Goal: Task Accomplishment & Management: Manage account settings

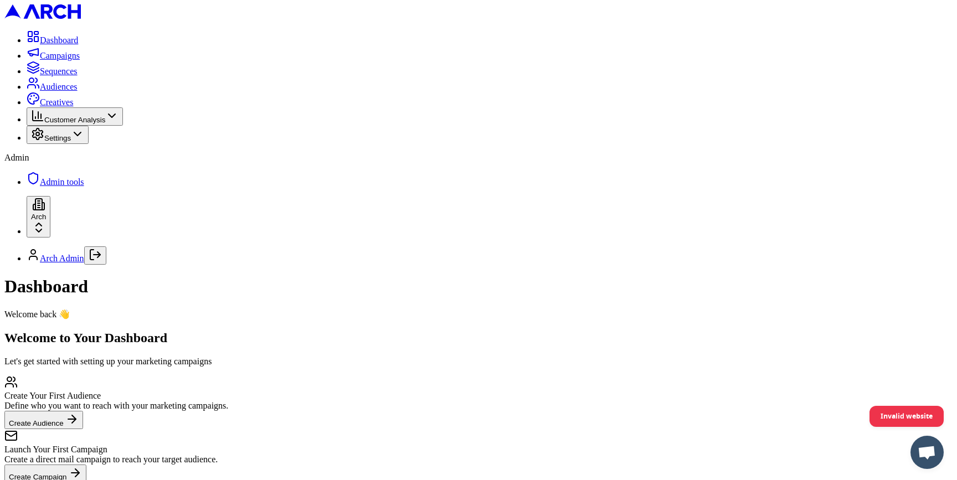
click at [124, 445] on html "Dashboard Campaigns Sequences Audiences Creatives Customer Analysis Settings Ad…" at bounding box center [478, 282] width 957 height 564
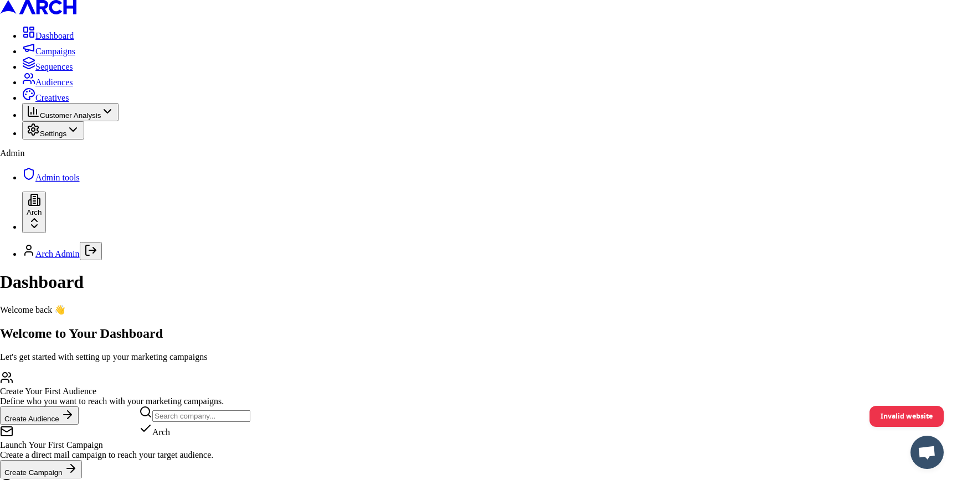
click at [78, 109] on html "Dashboard Campaigns Sequences Audiences Creatives Customer Analysis Settings Ad…" at bounding box center [478, 280] width 957 height 560
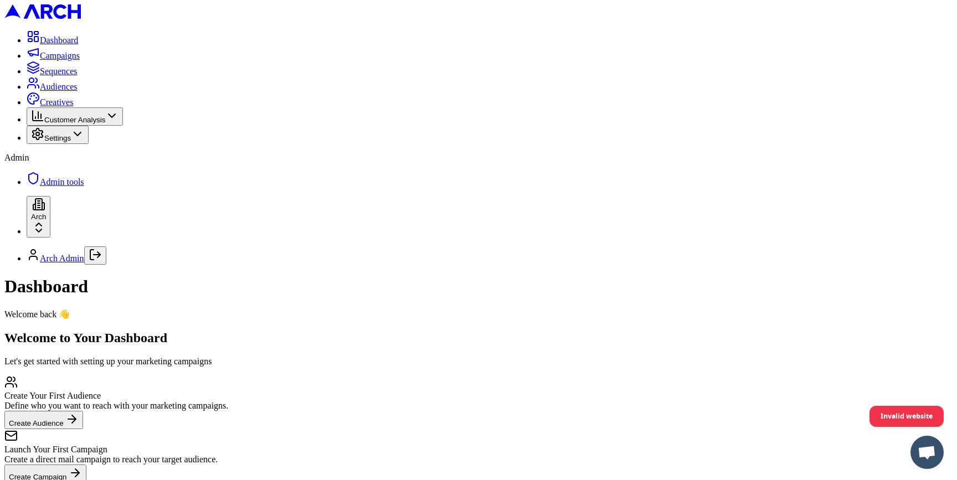
click at [75, 91] on span "Audiences" at bounding box center [59, 86] width 38 height 9
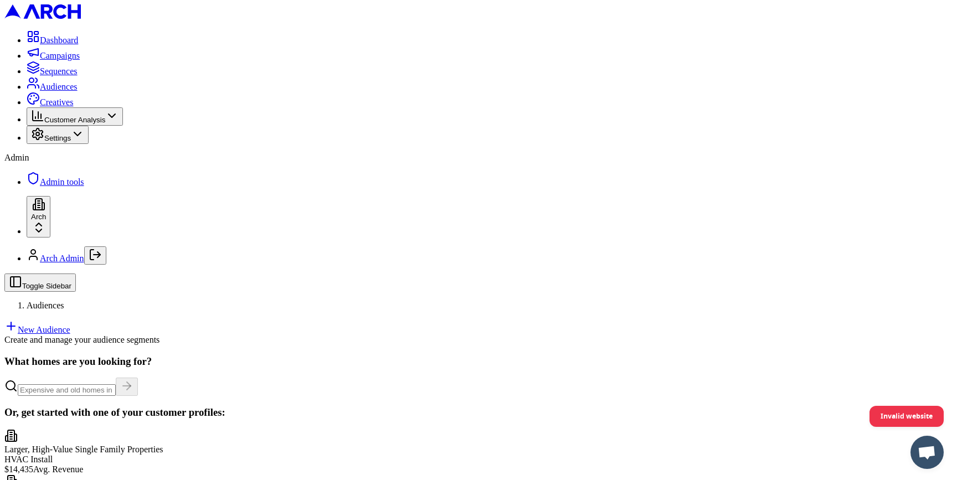
click at [70, 325] on link "New Audience" at bounding box center [37, 329] width 66 height 9
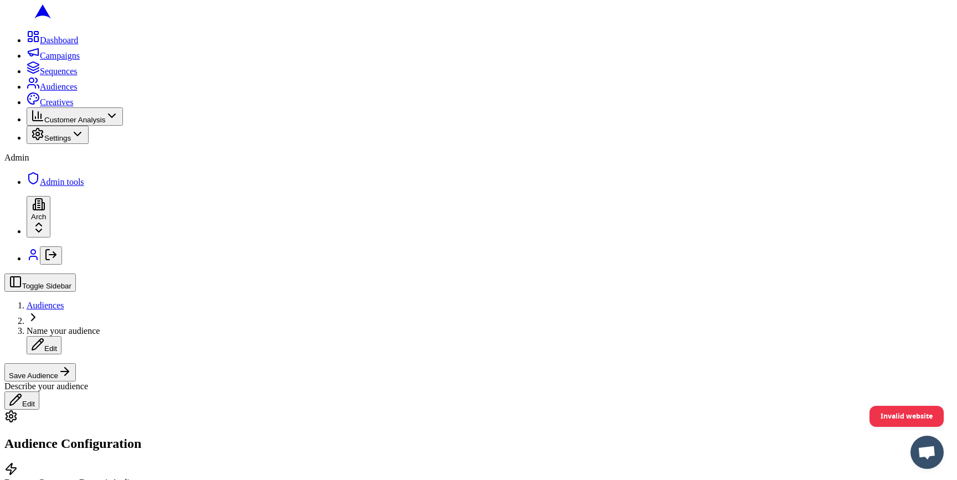
scroll to position [199, 0]
click at [162, 313] on button "Date Range" at bounding box center [138, 307] width 48 height 12
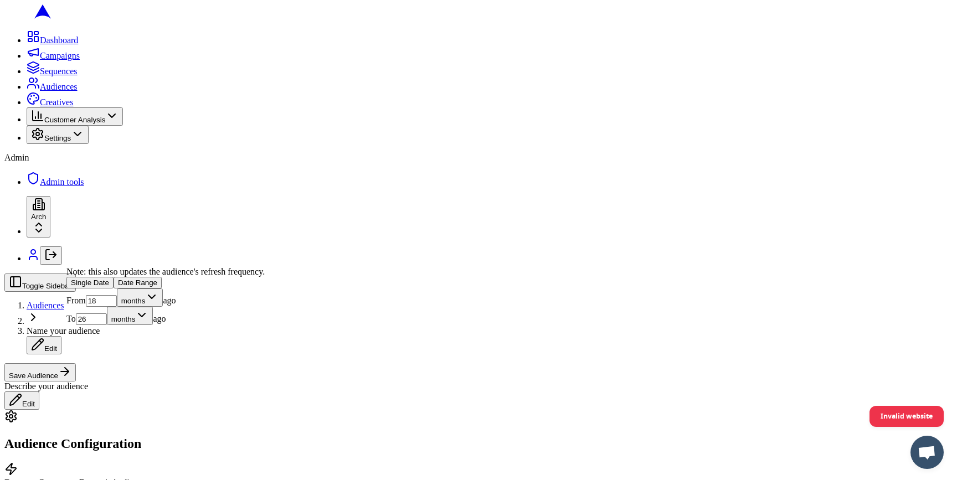
click at [107, 325] on input "26" at bounding box center [91, 320] width 31 height 12
click at [107, 325] on input "25" at bounding box center [91, 320] width 31 height 12
type input "24"
click at [107, 325] on input "24" at bounding box center [91, 320] width 31 height 12
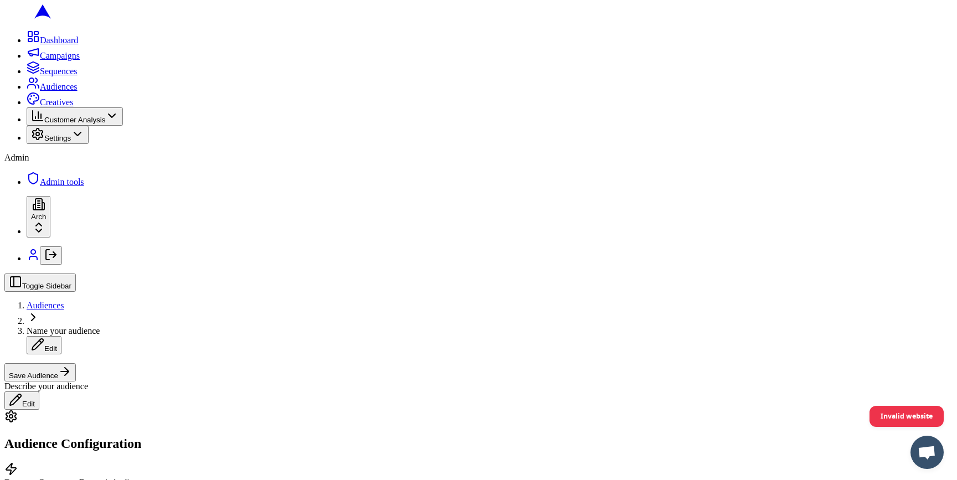
click at [76, 363] on button "Save Audience" at bounding box center [39, 372] width 71 height 18
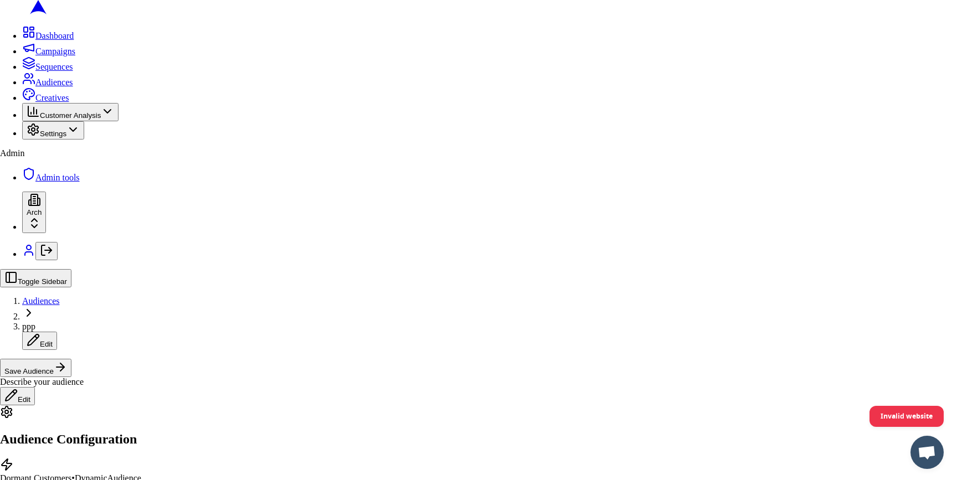
type input "ppp"
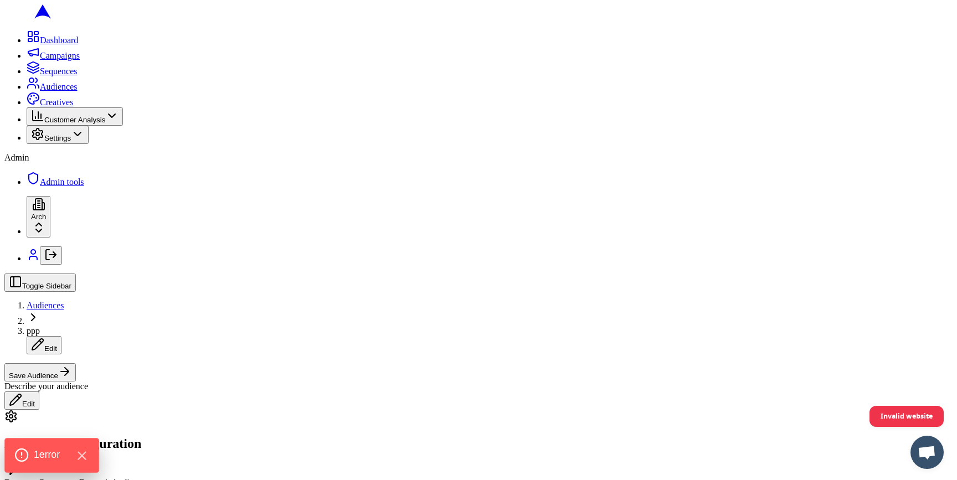
click at [38, 458] on span "1 error" at bounding box center [47, 455] width 26 height 14
click at [55, 453] on span "1 error" at bounding box center [47, 455] width 26 height 14
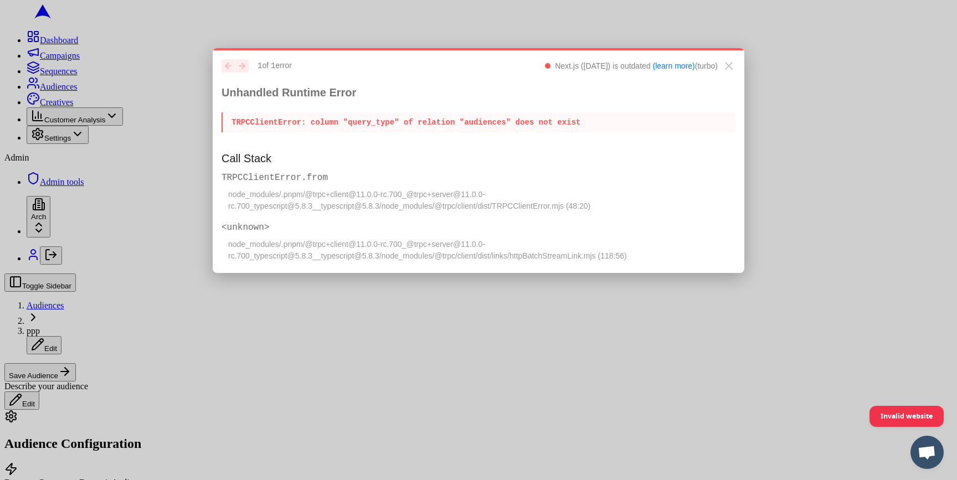
click at [366, 124] on p "TRPCClientError : column "query_type" of relation "audiences" does not exist" at bounding box center [479, 122] width 514 height 20
click at [394, 122] on p "TRPCClientError : column "query_type" of relation "audiences" does not exist" at bounding box center [479, 122] width 514 height 20
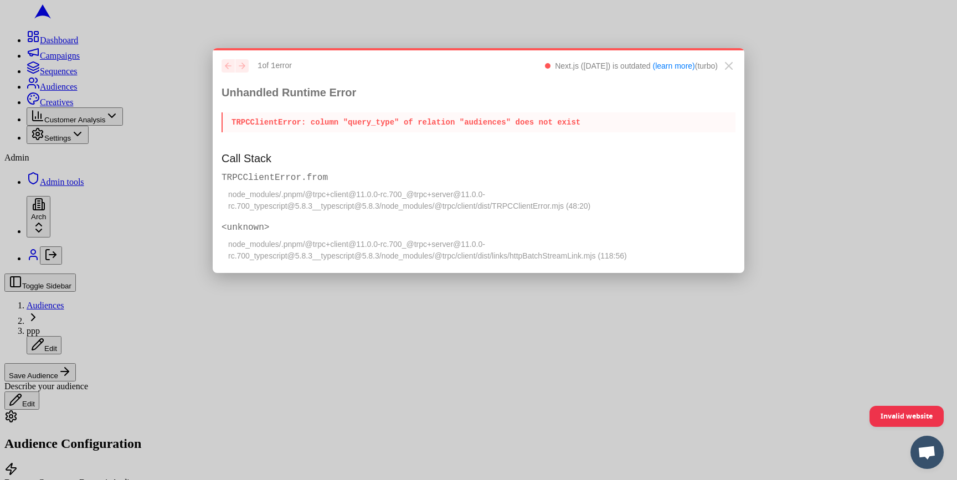
click at [394, 122] on p "TRPCClientError : column "query_type" of relation "audiences" does not exist" at bounding box center [479, 122] width 514 height 20
click at [722, 64] on div "previous next 1 of 1 error Next.js (14.2.28) is outdated (learn more) (turbo)" at bounding box center [479, 66] width 514 height 14
click at [725, 64] on icon "Close" at bounding box center [728, 65] width 13 height 13
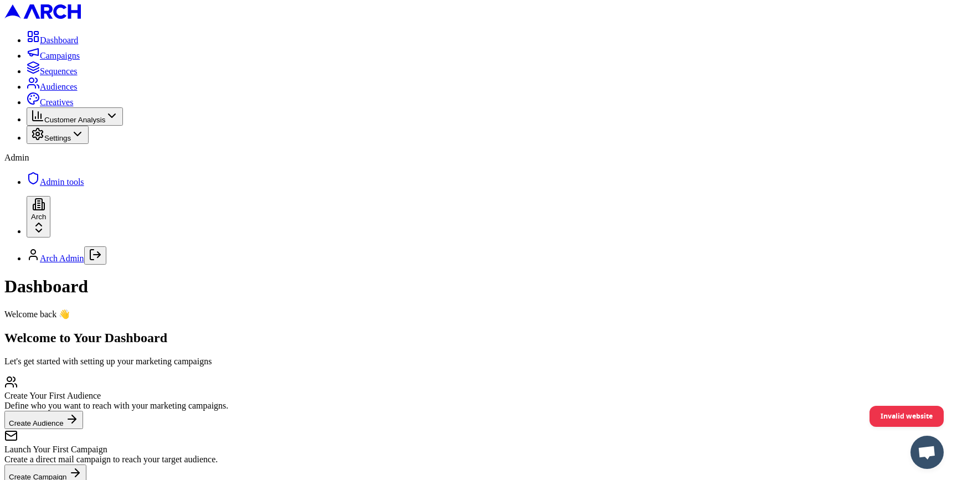
click at [44, 91] on link "Audiences" at bounding box center [52, 86] width 51 height 9
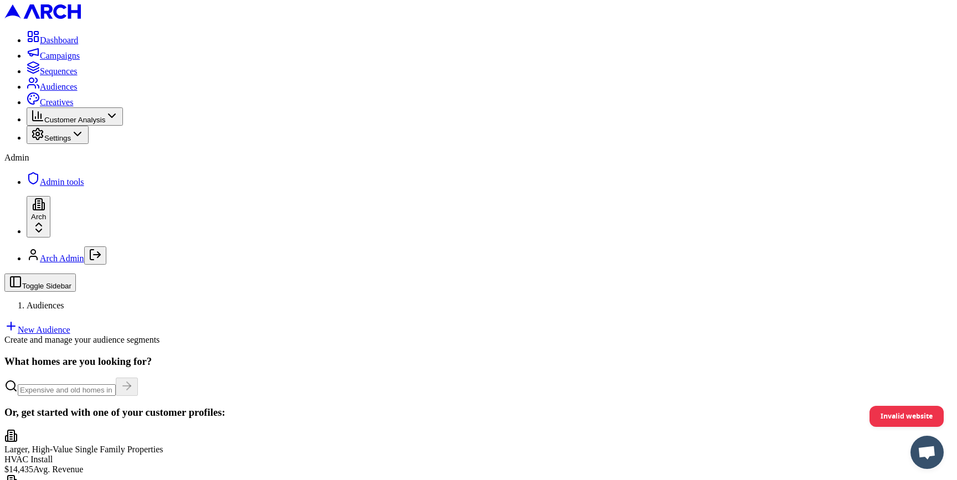
click at [70, 325] on link "New Audience" at bounding box center [37, 329] width 66 height 9
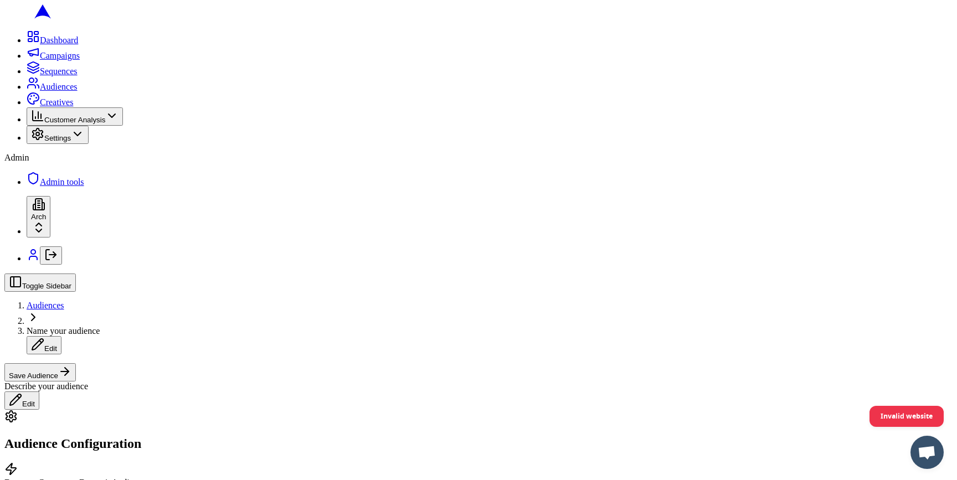
scroll to position [408, 0]
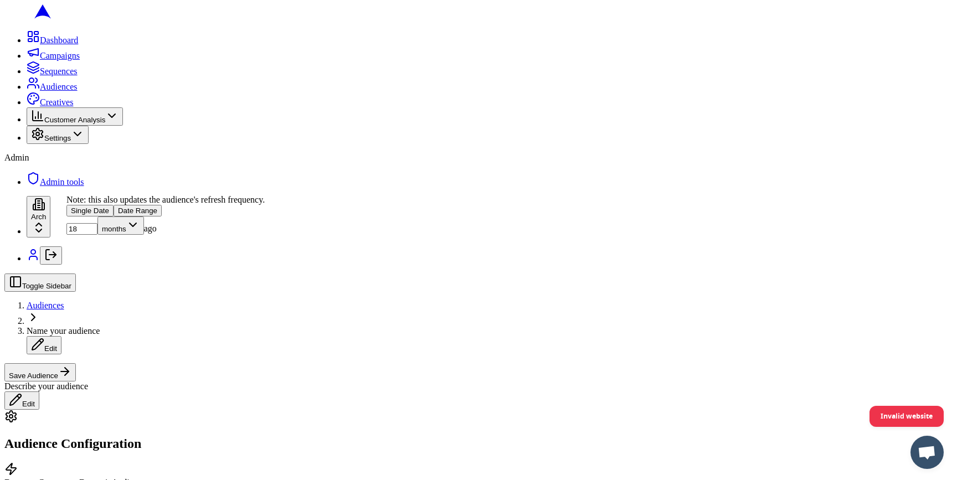
click at [162, 217] on button "Date Range" at bounding box center [138, 211] width 48 height 12
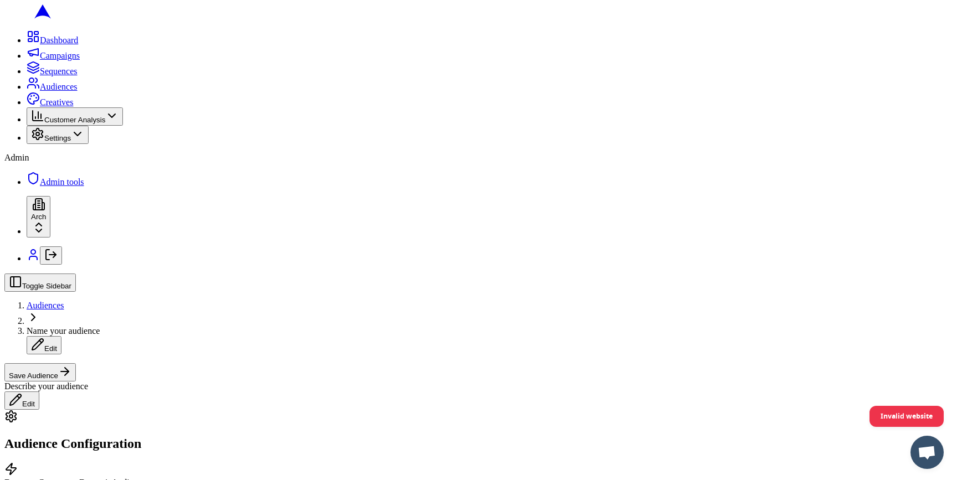
click at [76, 363] on button "Save Audience" at bounding box center [39, 372] width 71 height 18
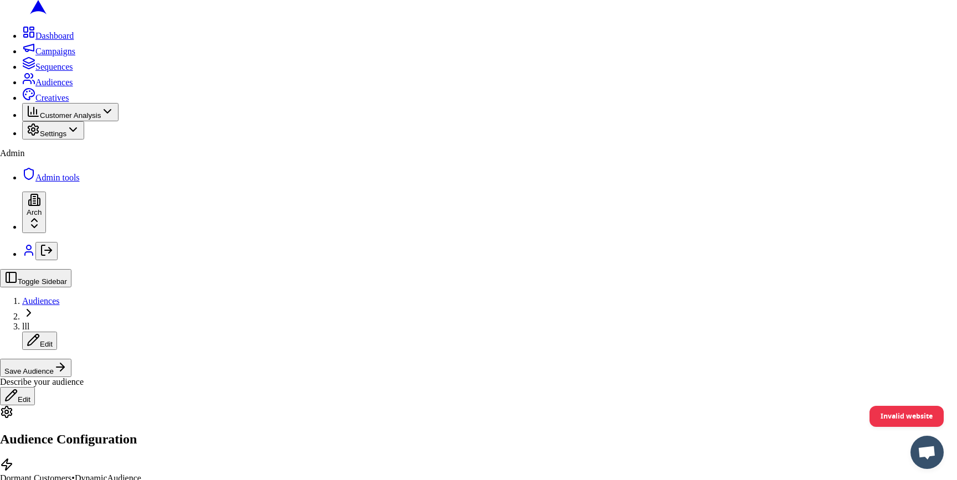
type input "lll"
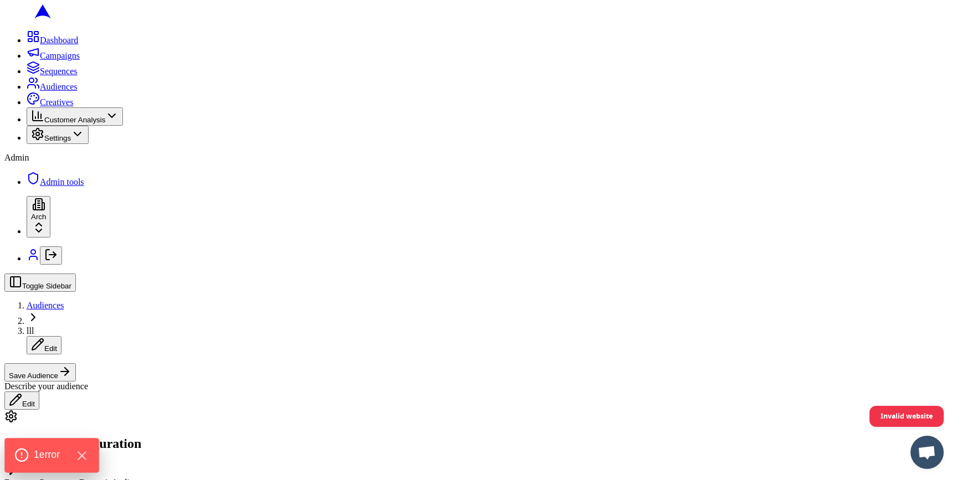
click at [41, 448] on span "1 error" at bounding box center [47, 455] width 26 height 14
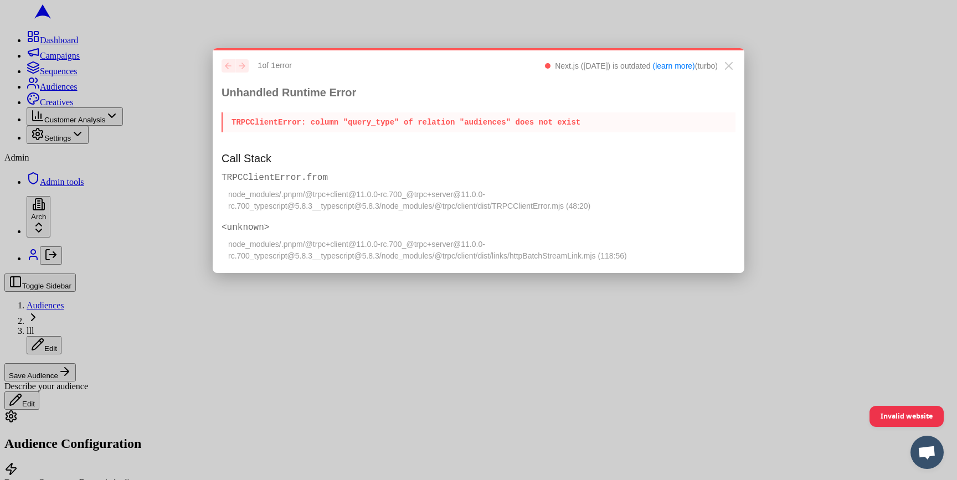
click at [358, 129] on p "TRPCClientError : column "query_type" of relation "audiences" does not exist" at bounding box center [479, 122] width 514 height 20
click at [391, 122] on p "TRPCClientError : column "query_type" of relation "audiences" does not exist" at bounding box center [479, 122] width 514 height 20
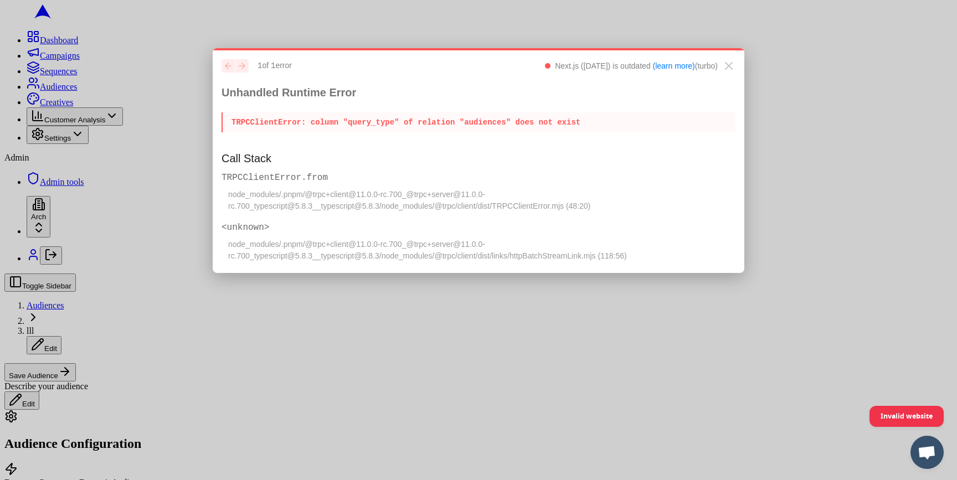
click at [391, 122] on p "TRPCClientError : column "query_type" of relation "audiences" does not exist" at bounding box center [479, 122] width 514 height 20
click at [412, 124] on p "TRPCClientError : column "query_type" of relation "audiences" does not exist" at bounding box center [479, 122] width 514 height 20
click at [727, 66] on icon "Close" at bounding box center [728, 65] width 13 height 13
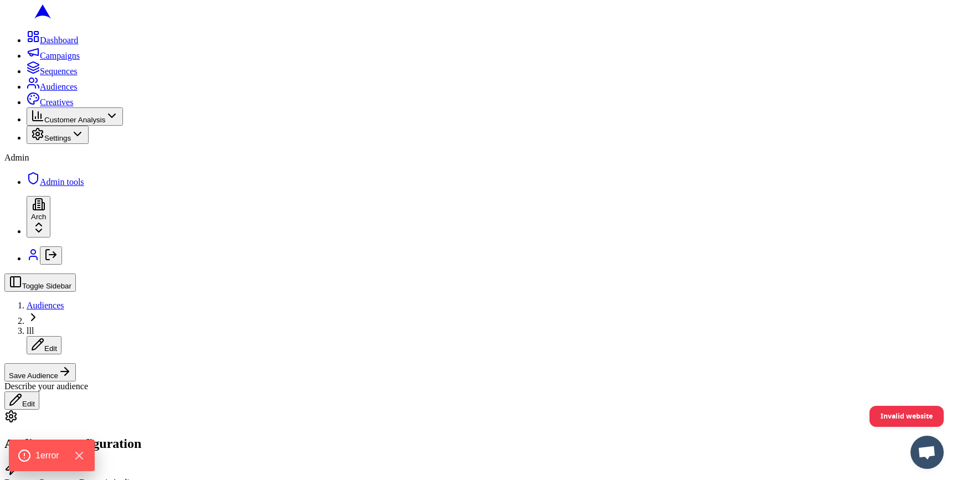
scroll to position [220, 0]
click at [76, 363] on button "Save Audience" at bounding box center [39, 372] width 71 height 18
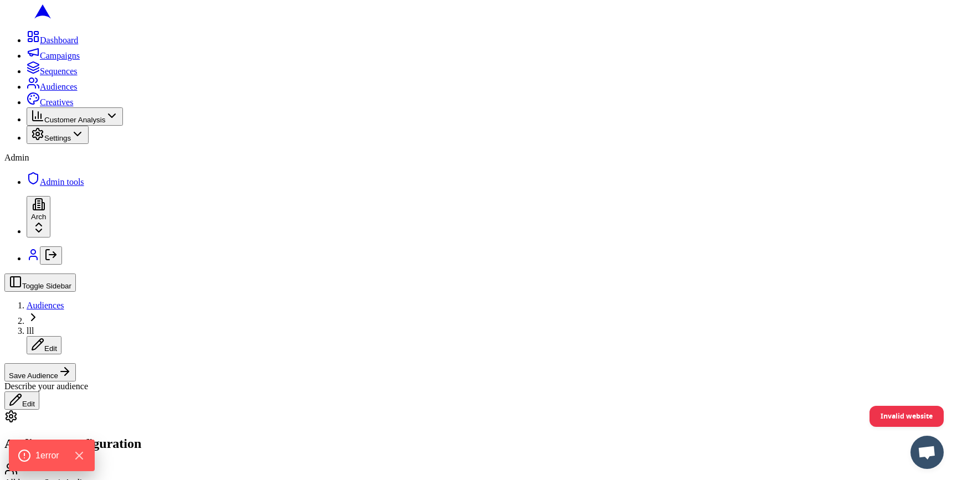
click at [875, 274] on div "Toggle Sidebar Audiences lll Edit Save Audience Describe your audience Edit" at bounding box center [478, 342] width 948 height 136
click at [76, 363] on button "Save Audience" at bounding box center [39, 372] width 71 height 18
click at [38, 454] on span "1 error" at bounding box center [47, 455] width 26 height 14
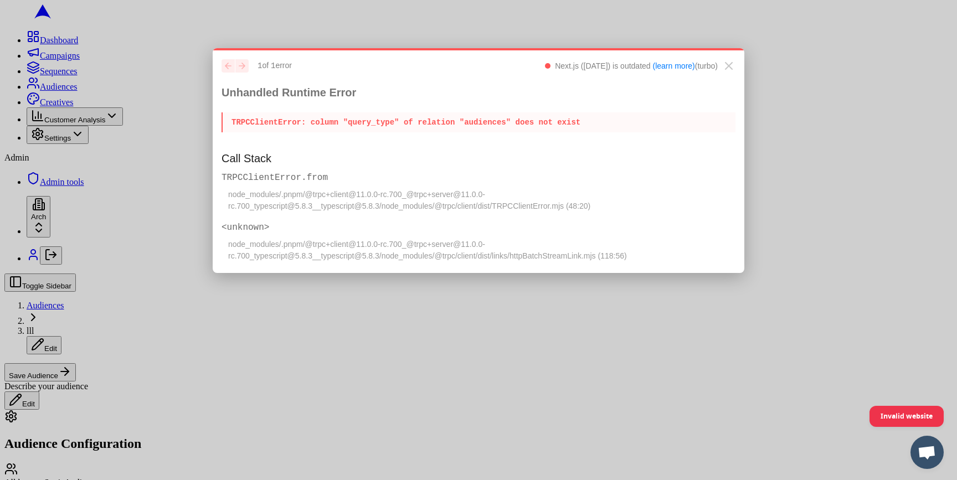
click at [332, 126] on p "TRPCClientError : column "query_type" of relation "audiences" does not exist" at bounding box center [479, 122] width 514 height 20
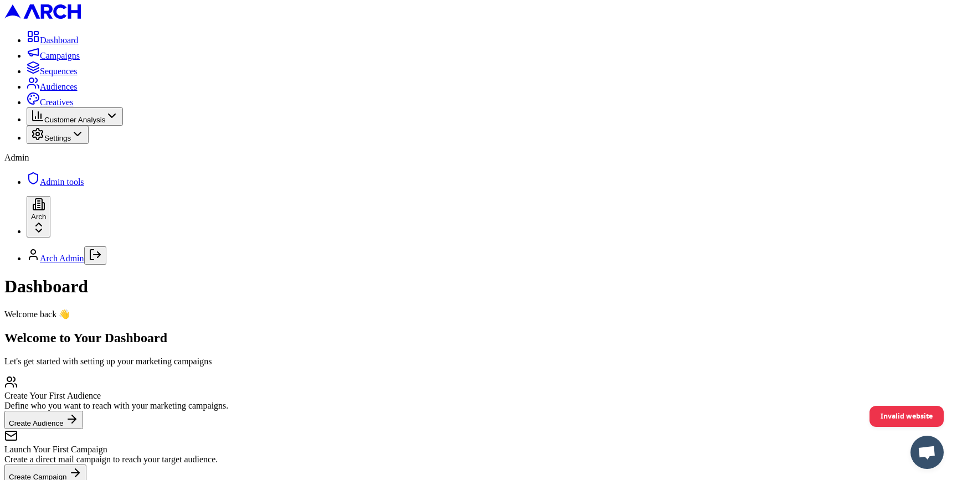
click at [78, 91] on span "Audiences" at bounding box center [59, 86] width 38 height 9
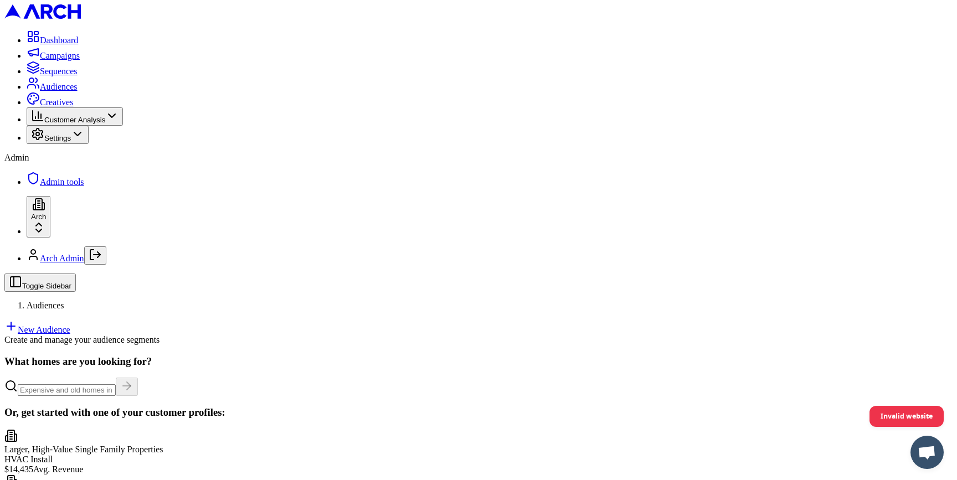
click at [70, 325] on link "New Audience" at bounding box center [37, 329] width 66 height 9
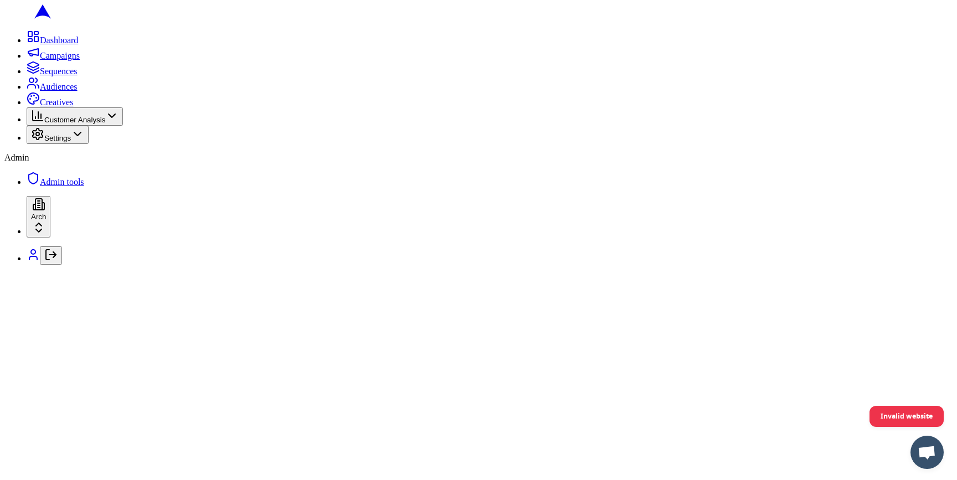
click at [875, 274] on div at bounding box center [478, 274] width 948 height 0
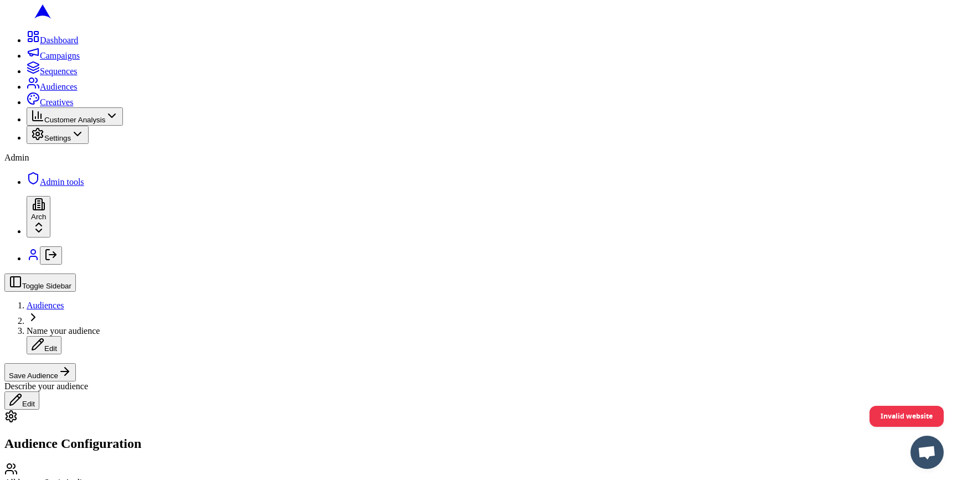
scroll to position [137, 0]
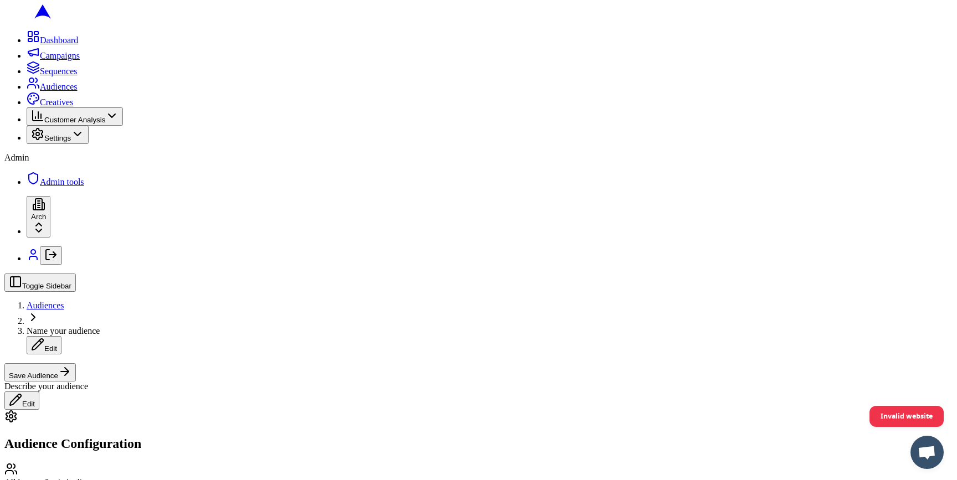
click at [76, 363] on button "Save Audience" at bounding box center [39, 372] width 71 height 18
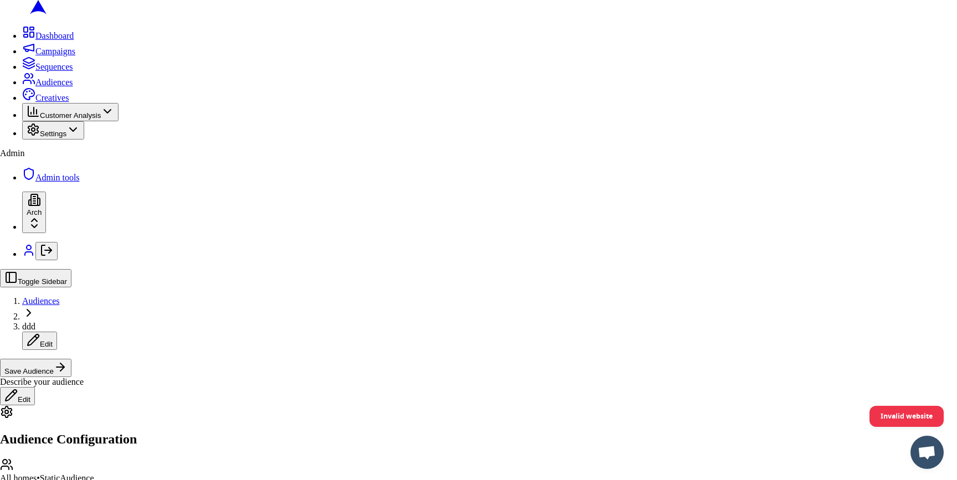
type input "ddd"
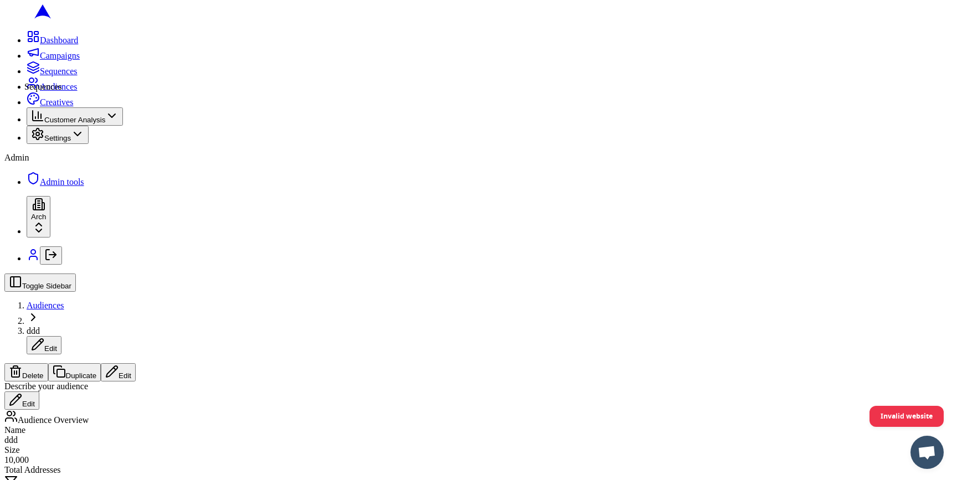
click at [27, 76] on link "Sequences" at bounding box center [52, 70] width 51 height 9
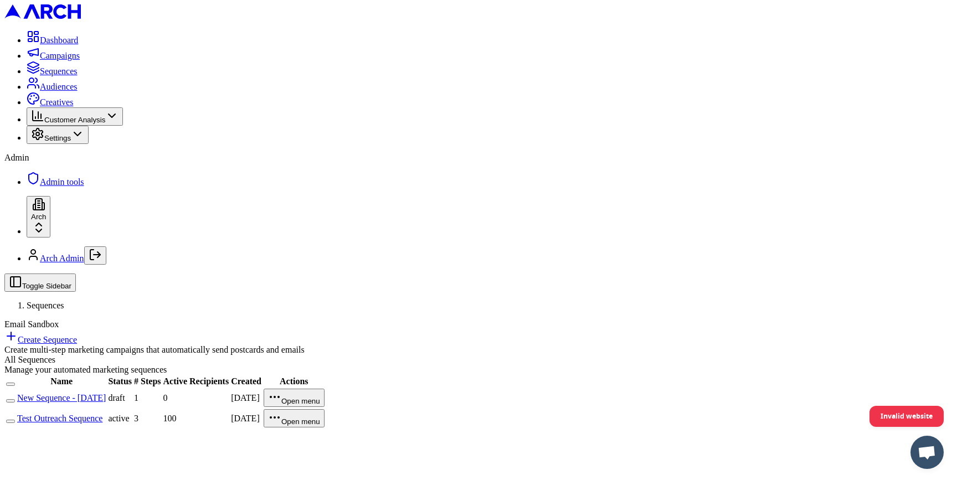
click at [27, 91] on link "Audiences" at bounding box center [52, 86] width 51 height 9
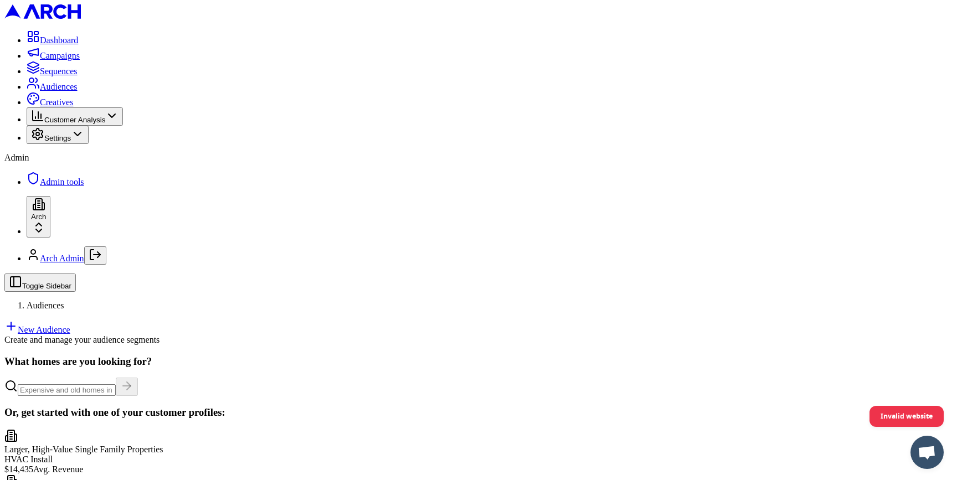
click at [70, 325] on link "New Audience" at bounding box center [37, 329] width 66 height 9
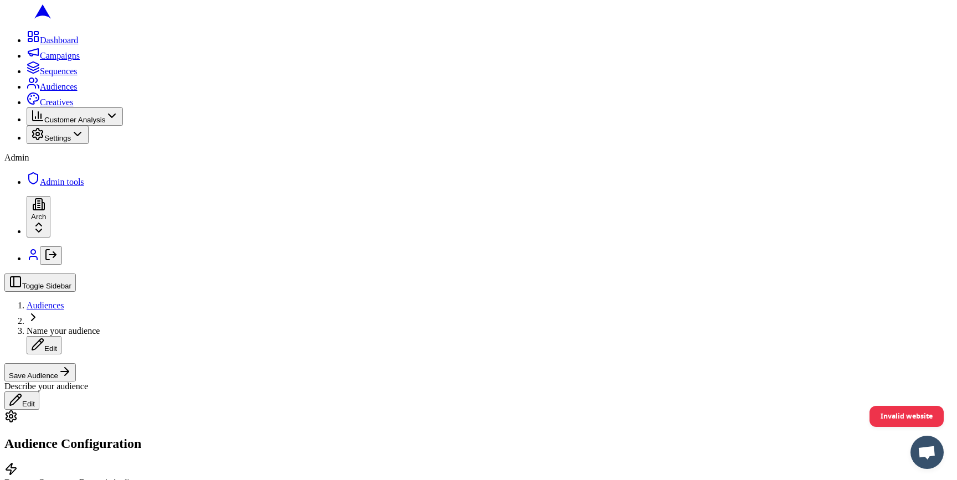
click at [76, 363] on button "Save Audience" at bounding box center [39, 372] width 71 height 18
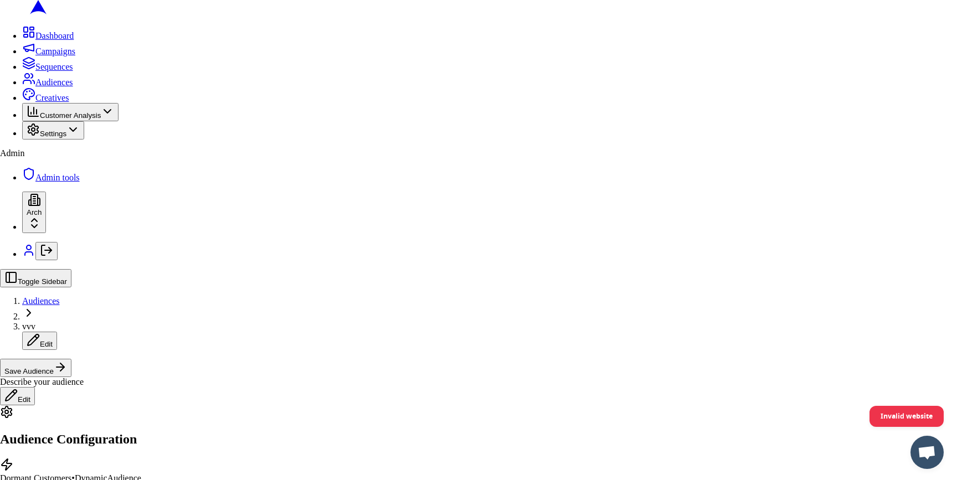
type input "vvv"
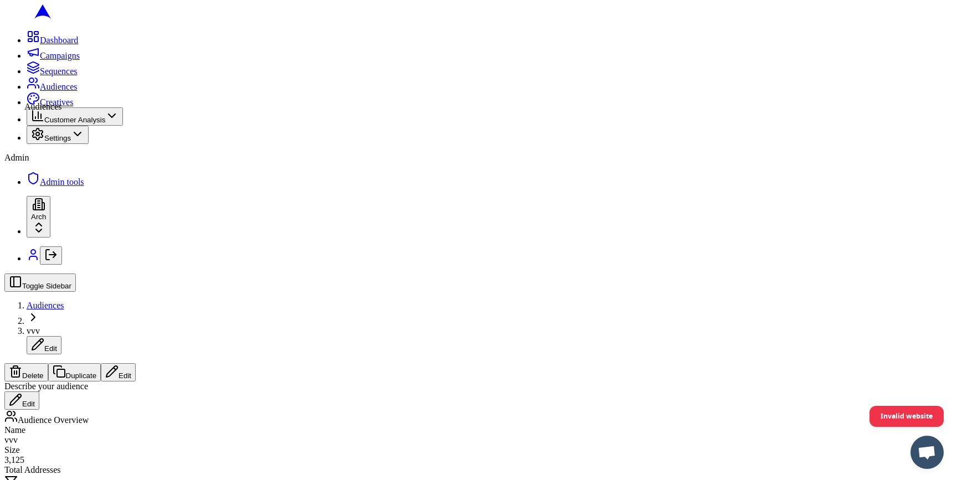
click at [27, 90] on icon at bounding box center [33, 82] width 13 height 13
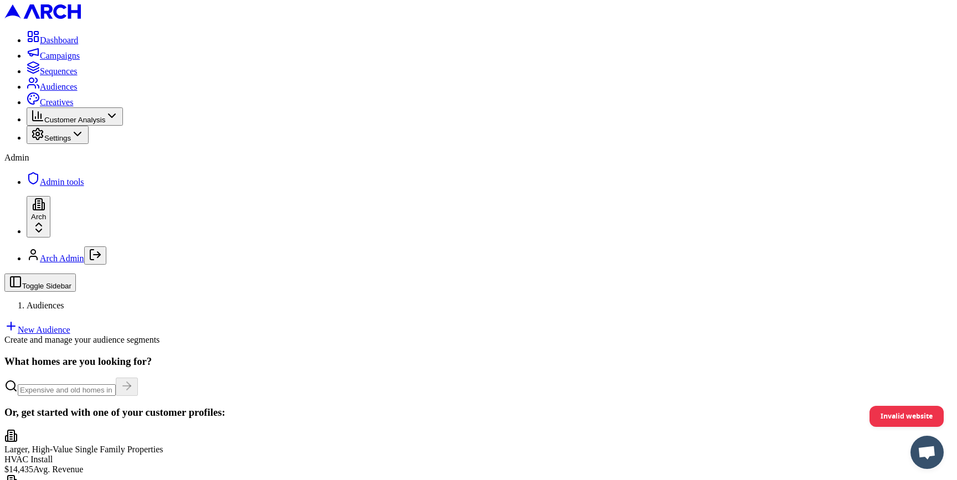
click at [70, 325] on link "New Audience" at bounding box center [37, 329] width 66 height 9
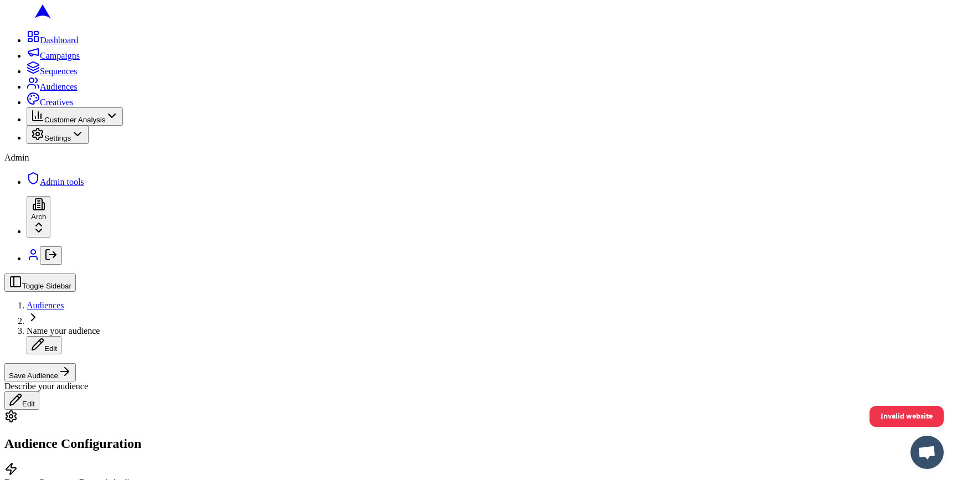
scroll to position [6, 0]
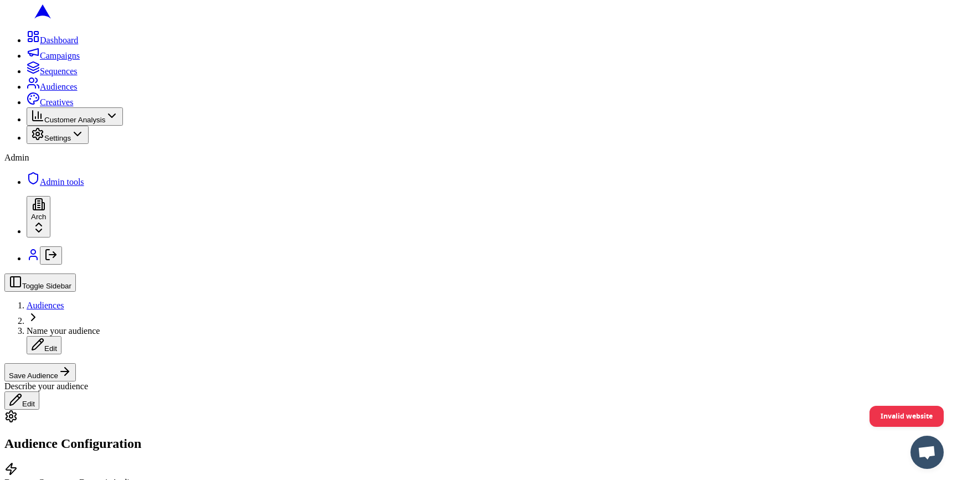
click at [162, 370] on button "Date Range" at bounding box center [138, 364] width 48 height 12
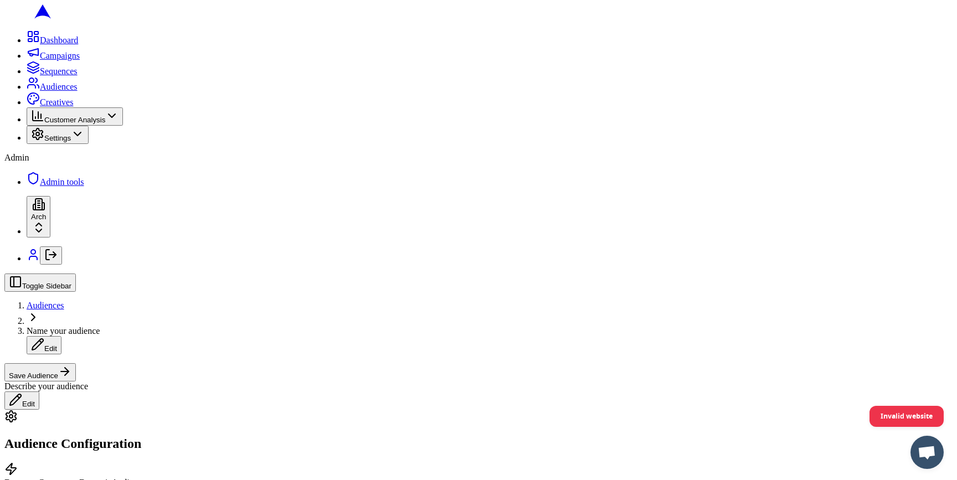
scroll to position [45, 0]
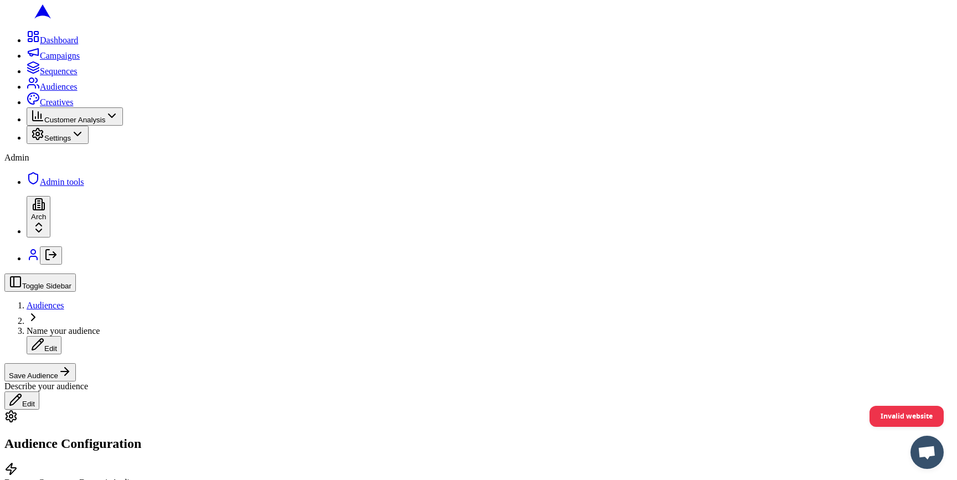
click at [76, 363] on button "Save Audience" at bounding box center [39, 372] width 71 height 18
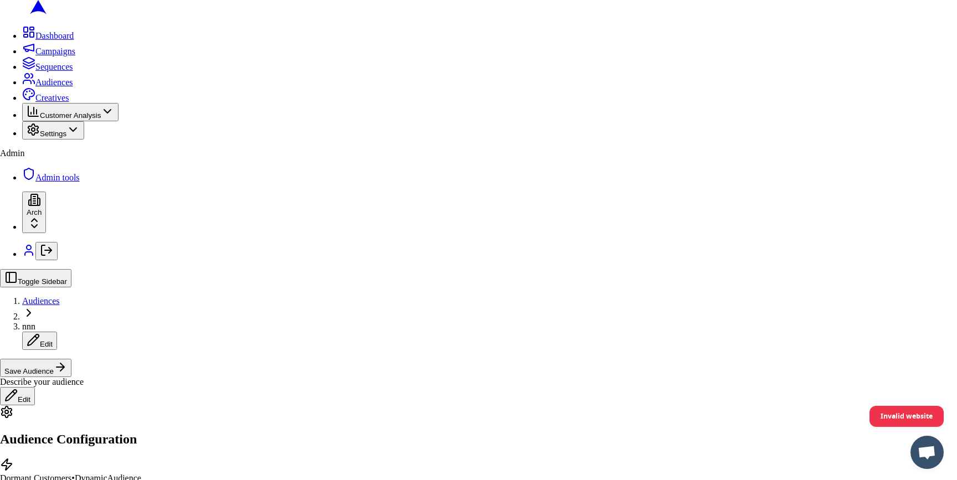
type input "nnn"
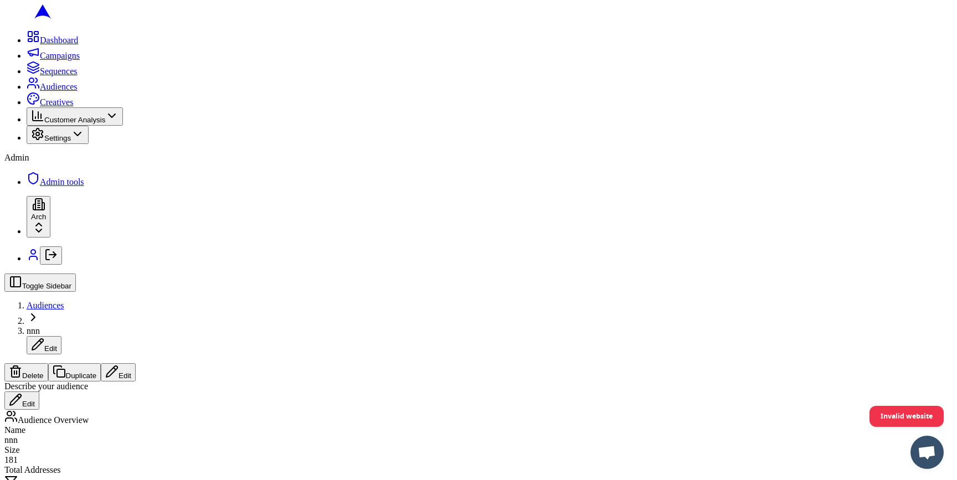
click at [136, 363] on button "Edit" at bounding box center [118, 372] width 35 height 18
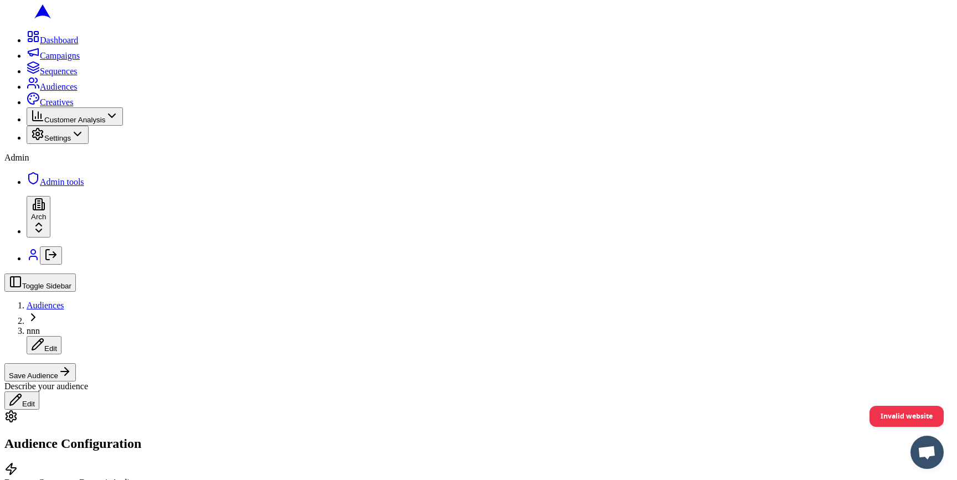
scroll to position [450, 0]
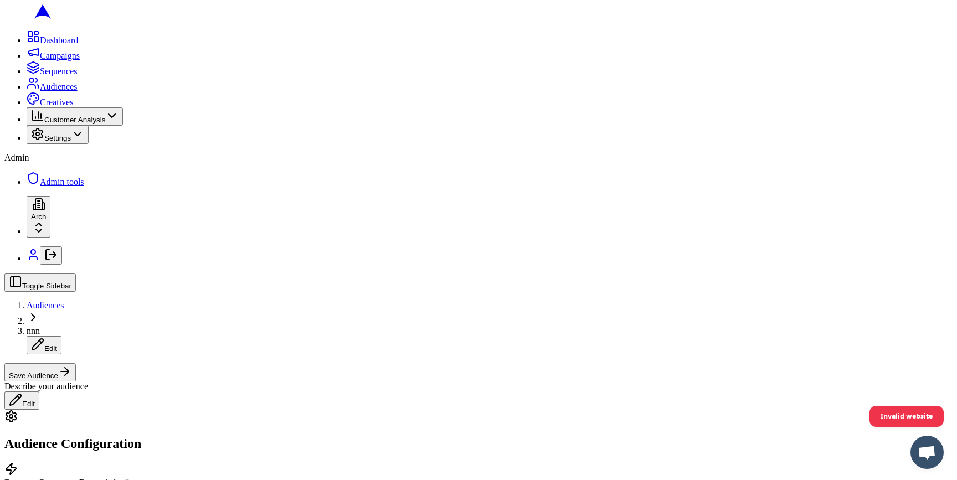
scroll to position [0, 0]
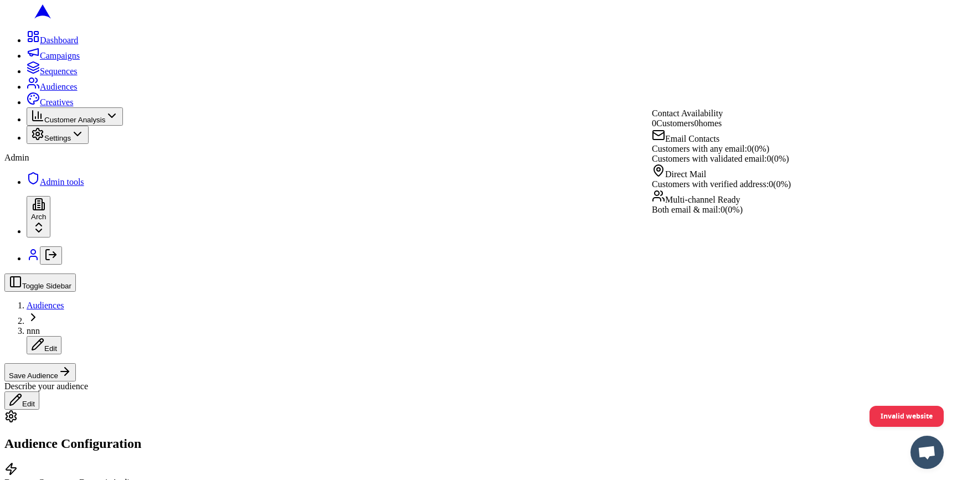
click at [76, 363] on button "Save Audience" at bounding box center [39, 372] width 71 height 18
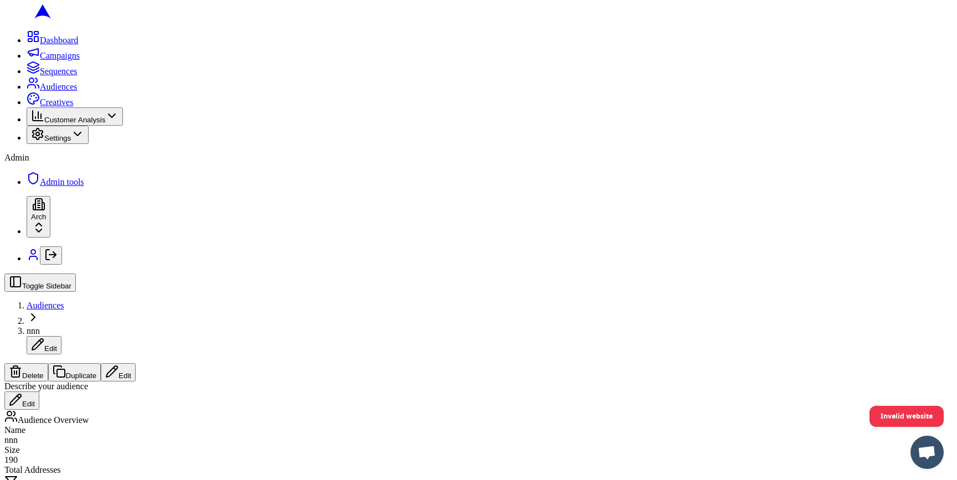
click at [28, 88] on icon at bounding box center [32, 86] width 8 height 3
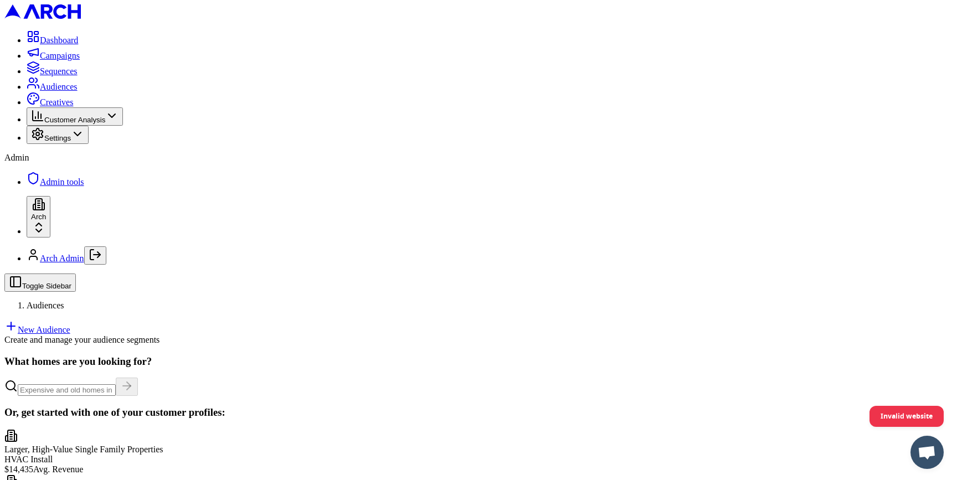
click at [70, 325] on link "New Audience" at bounding box center [37, 329] width 66 height 9
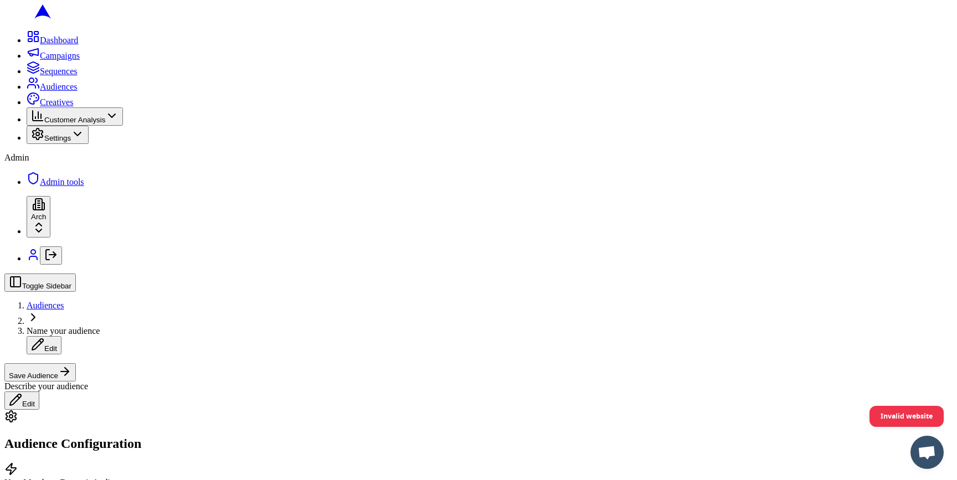
scroll to position [436, 0]
click at [144, 373] on span "ago" at bounding box center [137, 368] width 13 height 9
click at [157, 357] on button "Date Range" at bounding box center [133, 351] width 48 height 12
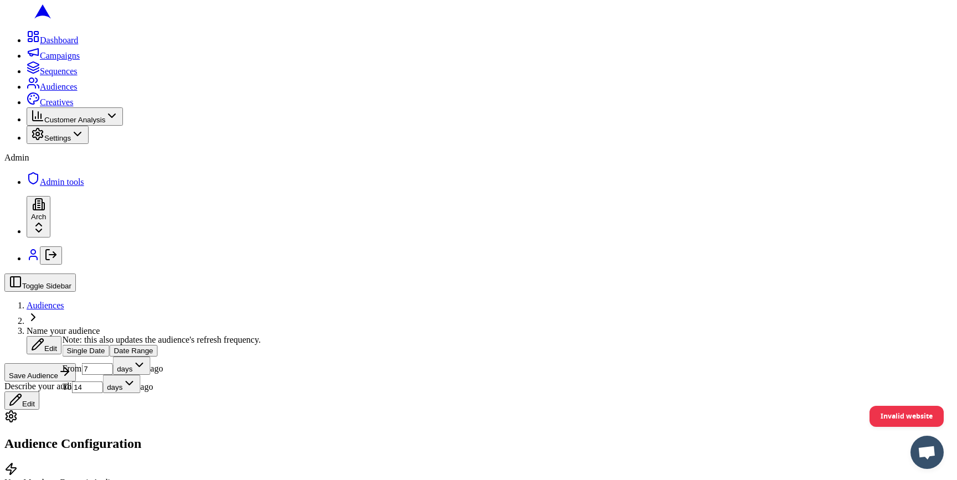
click at [102, 393] on input "14" at bounding box center [86, 388] width 31 height 12
click at [112, 375] on input "7" at bounding box center [96, 369] width 31 height 12
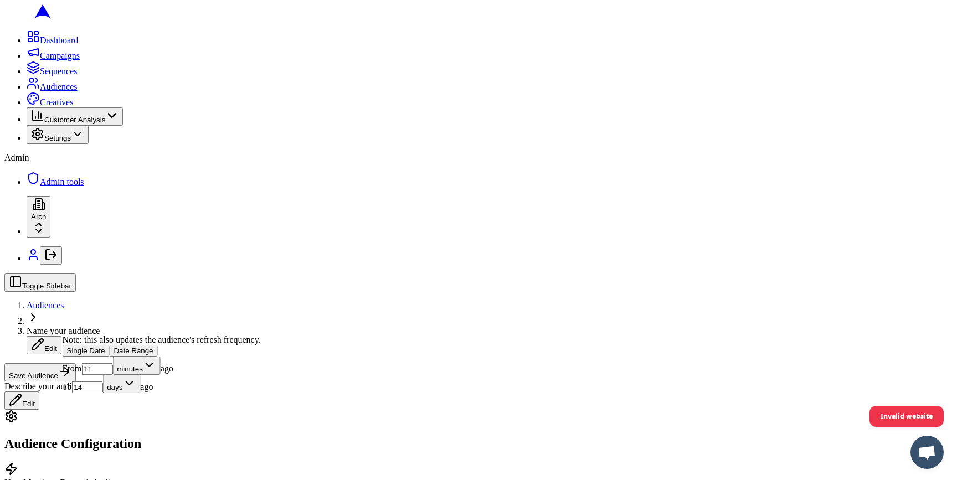
click at [112, 375] on input "11" at bounding box center [96, 369] width 31 height 12
type input "1"
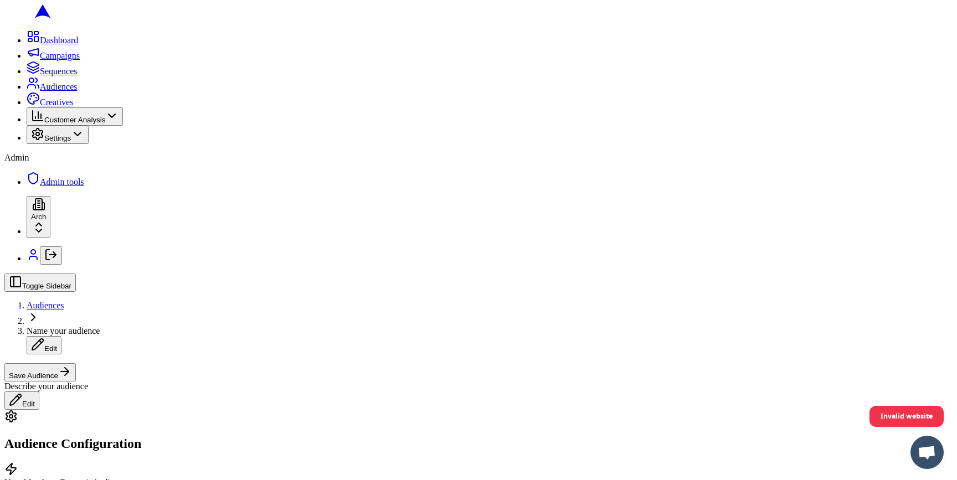
scroll to position [32, 0]
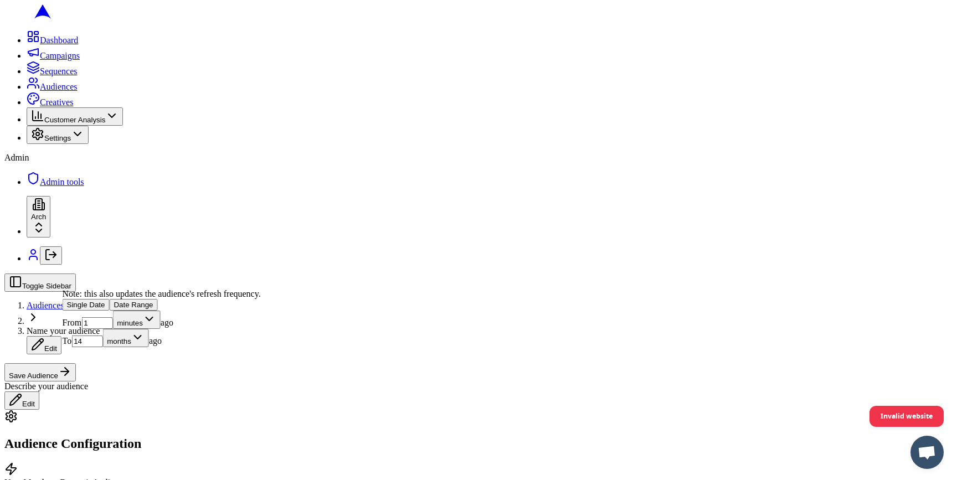
click at [102, 347] on input "14" at bounding box center [86, 342] width 31 height 12
type input "6"
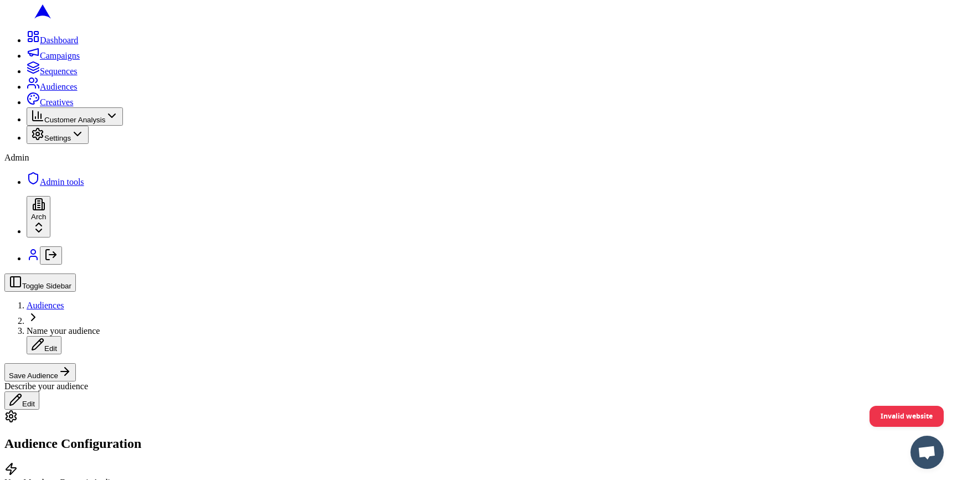
scroll to position [444, 0]
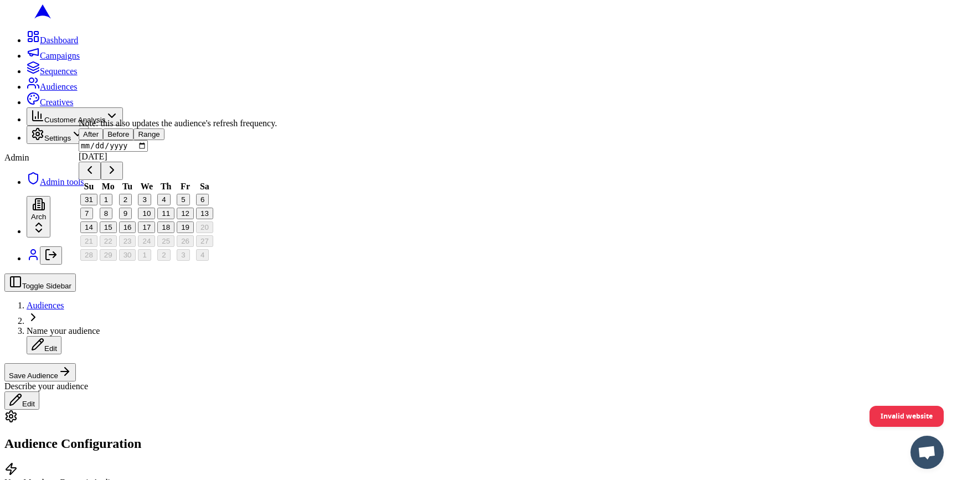
scroll to position [309, 0]
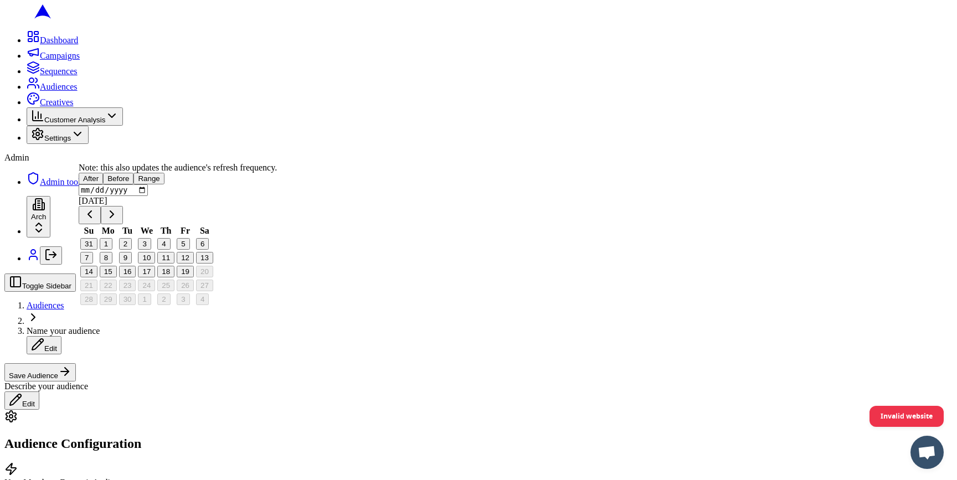
click at [133, 184] on button "Before" at bounding box center [118, 179] width 30 height 12
click at [164, 184] on button "Range" at bounding box center [148, 179] width 30 height 12
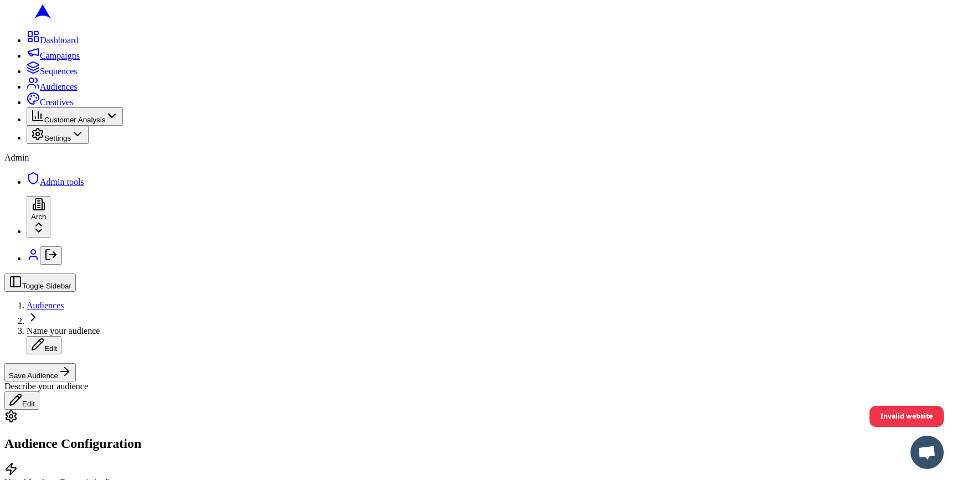
scroll to position [491, 0]
click at [157, 281] on button "Date Range" at bounding box center [133, 275] width 48 height 12
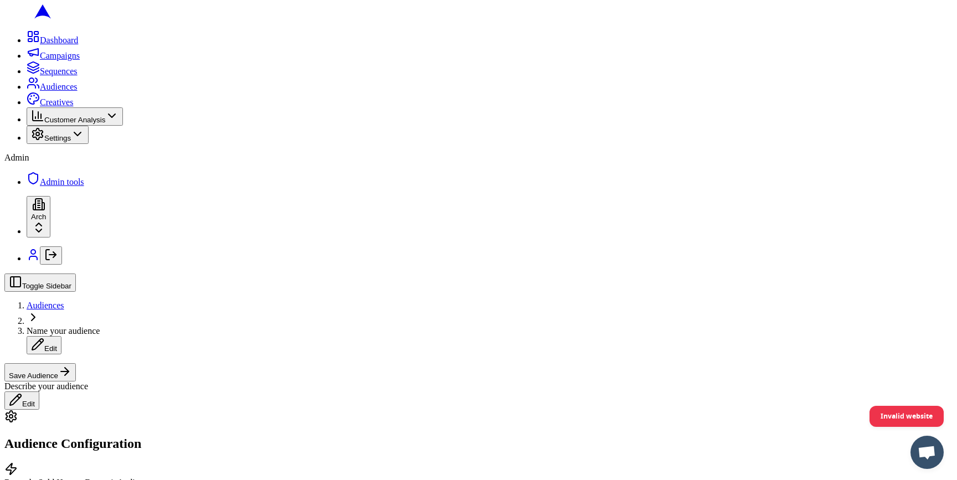
scroll to position [359, 0]
click at [152, 323] on span "ago" at bounding box center [146, 318] width 13 height 9
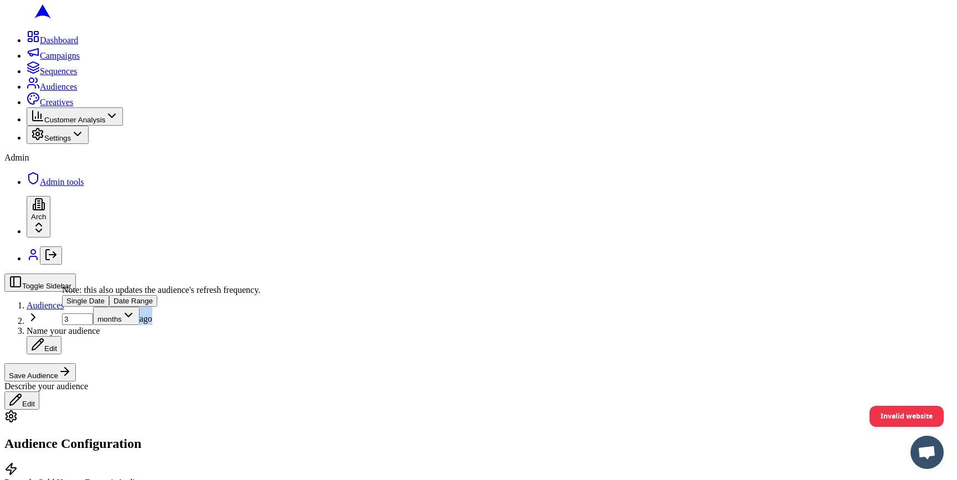
click at [152, 323] on span "ago" at bounding box center [146, 318] width 13 height 9
click at [176, 295] on div "Note: this also updates the audience's refresh frequency." at bounding box center [161, 290] width 198 height 10
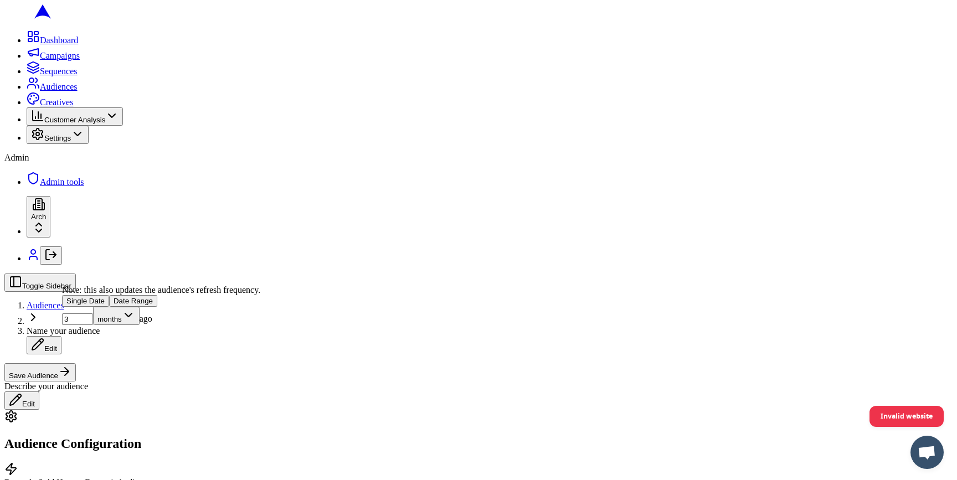
drag, startPoint x: 91, startPoint y: 354, endPoint x: 73, endPoint y: 354, distance: 18.3
click at [73, 325] on input "3" at bounding box center [77, 320] width 31 height 12
type input "190"
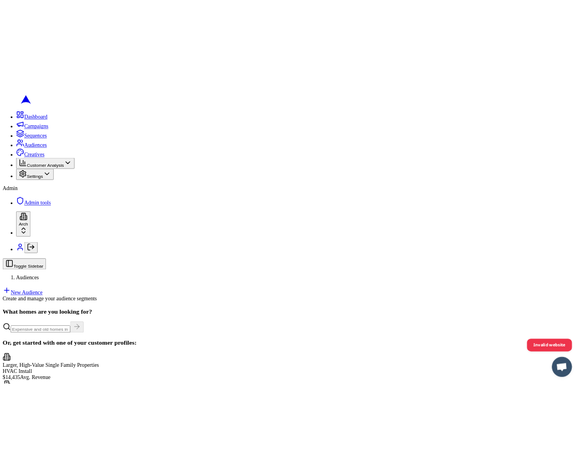
scroll to position [132, 0]
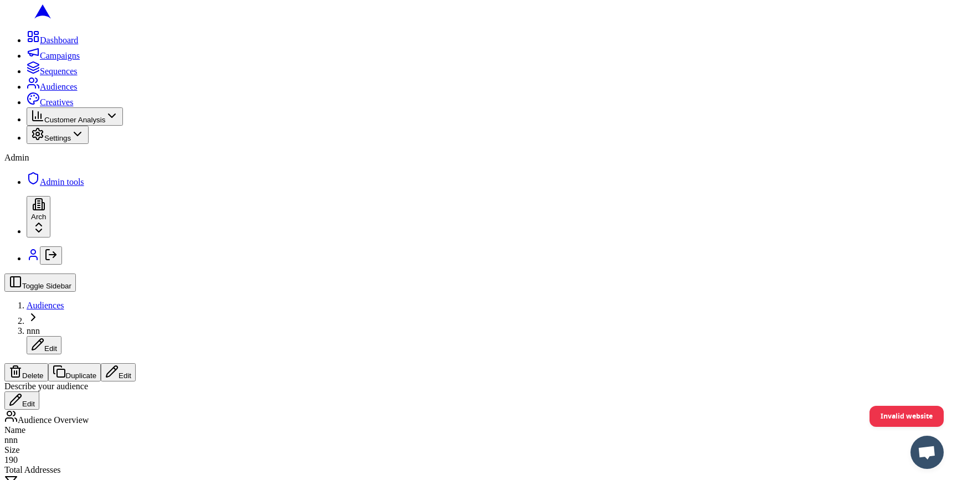
click at [136, 363] on button "Edit" at bounding box center [118, 372] width 35 height 18
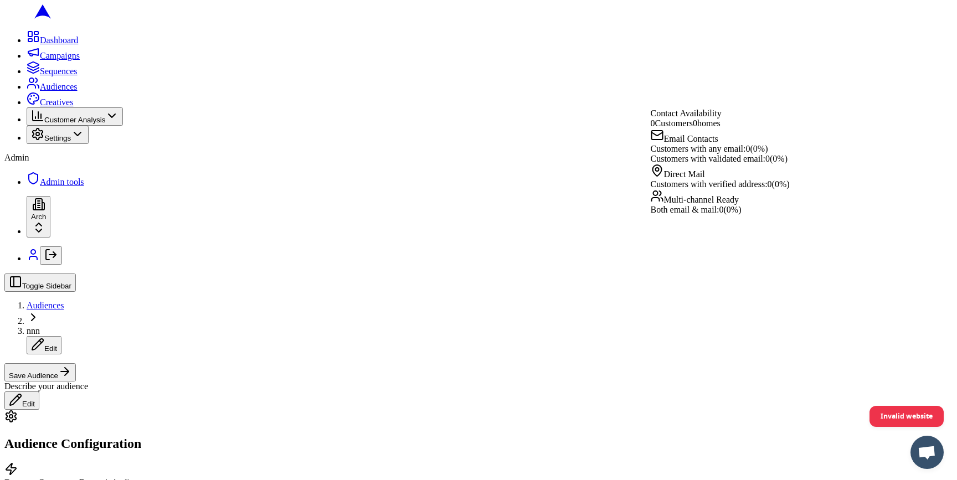
click at [693, 125] on span "0 Customer s" at bounding box center [672, 123] width 42 height 9
click at [697, 118] on span "Contact Availability" at bounding box center [686, 113] width 71 height 9
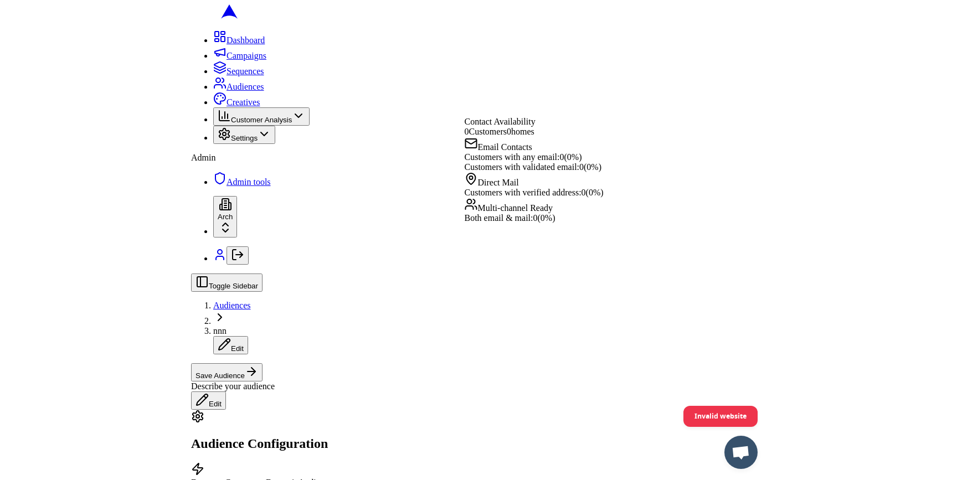
scroll to position [417, 0]
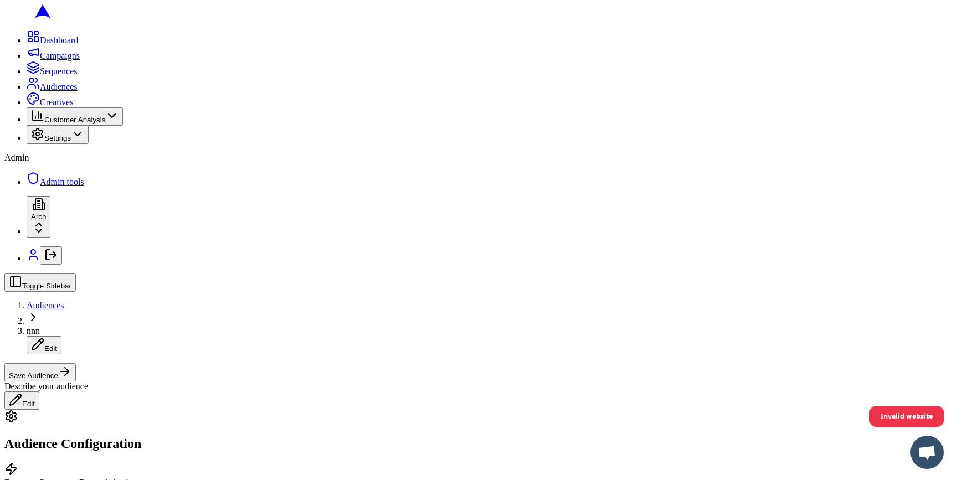
scroll to position [0, 0]
click at [29, 83] on circle at bounding box center [31, 80] width 4 height 4
